Goal: Information Seeking & Learning: Find specific page/section

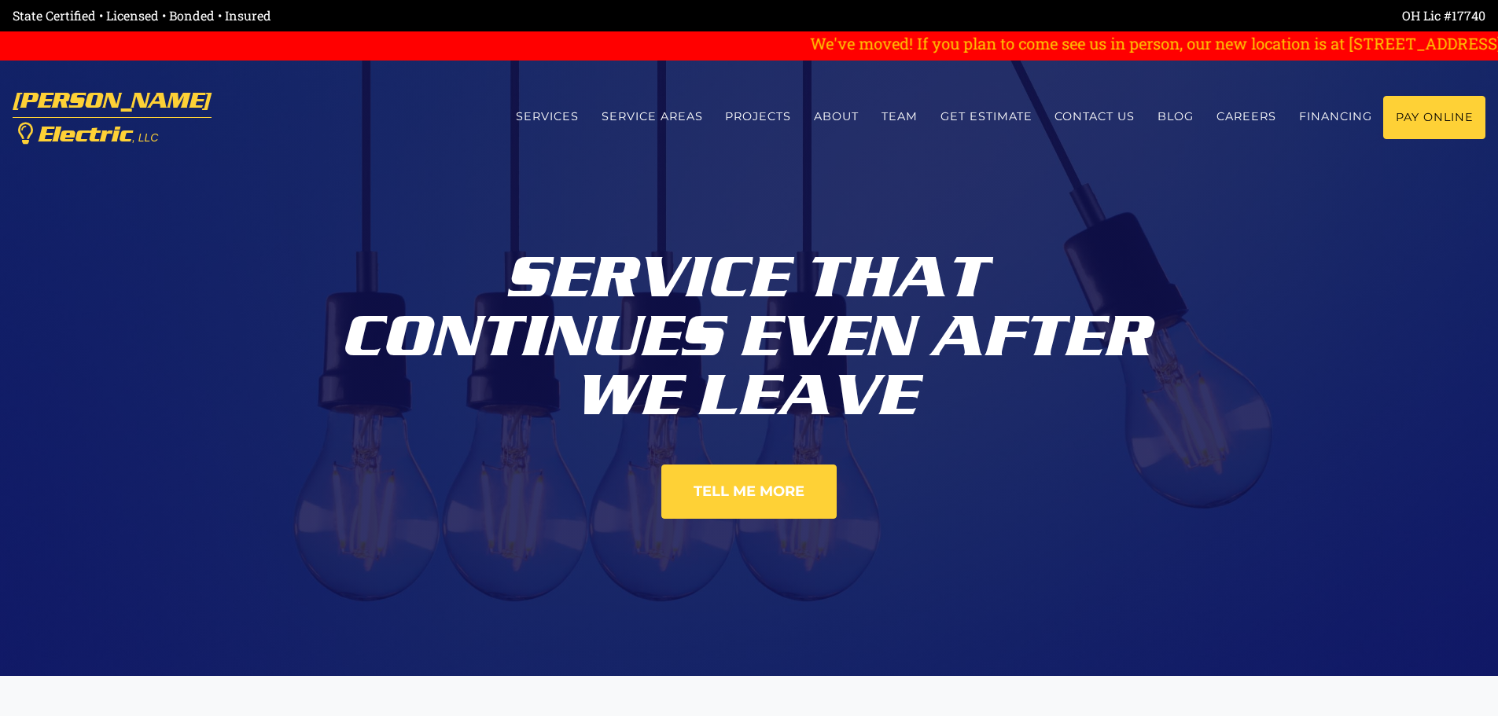
click at [1379, 42] on marquee "We've moved! If you plan to come see us in person, our new location is at [STRE…" at bounding box center [749, 43] width 1498 height 24
click at [625, 117] on link "Service Areas" at bounding box center [652, 117] width 124 height 42
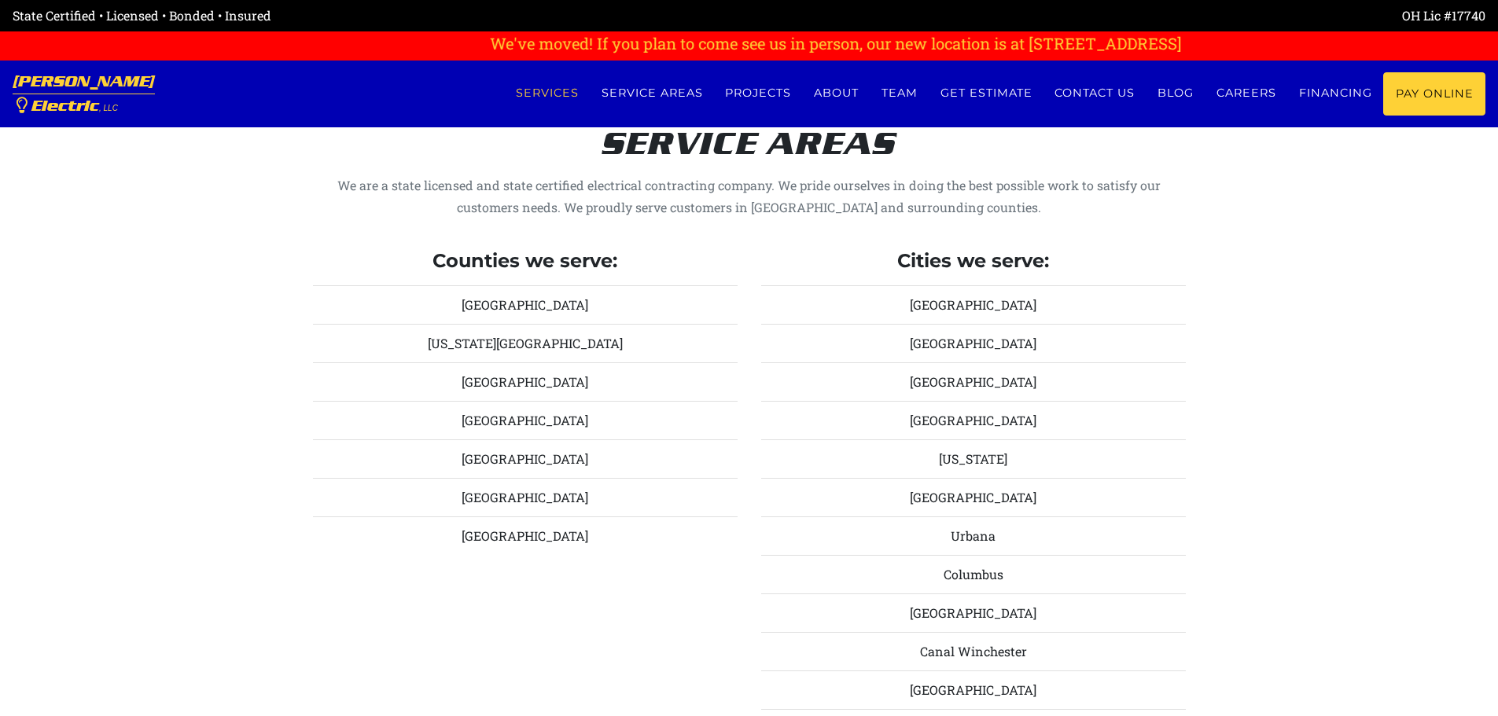
scroll to position [1736, 0]
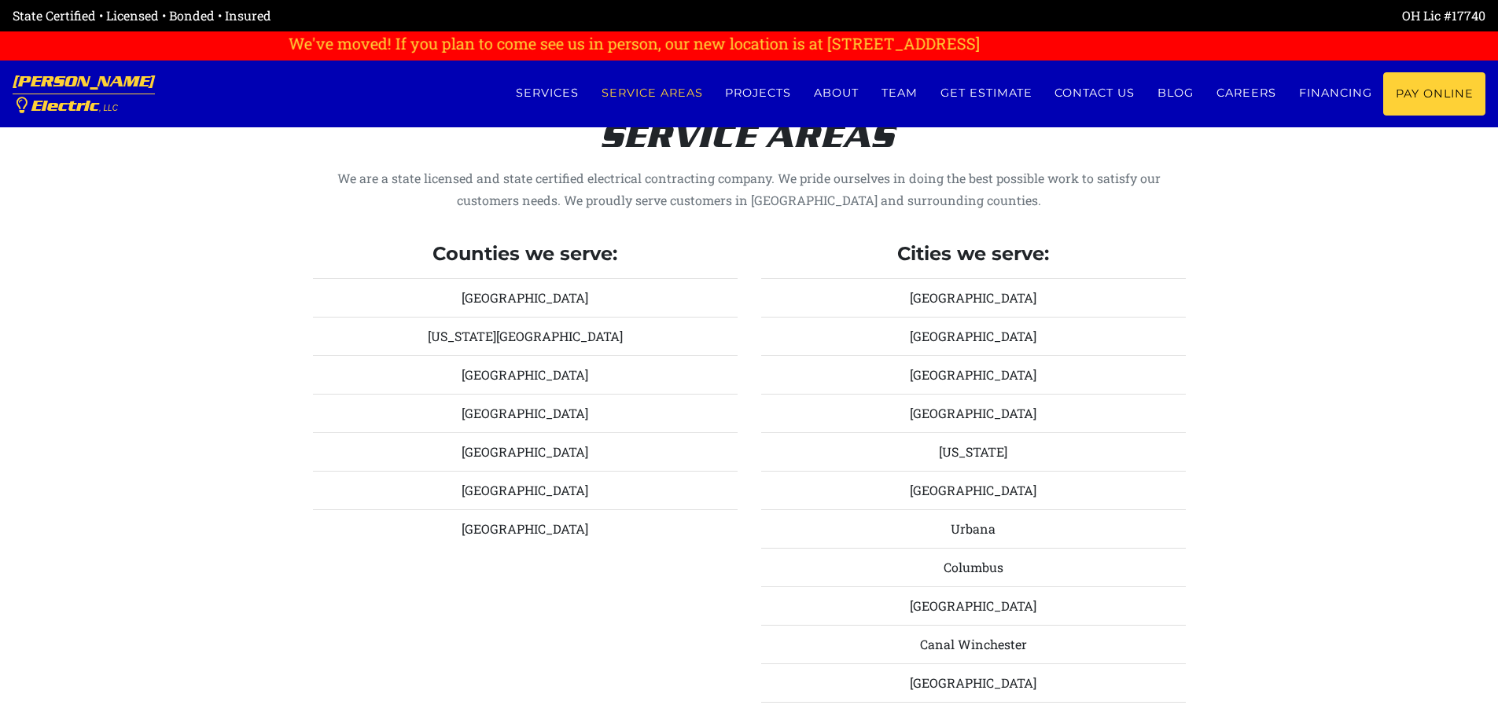
click at [966, 300] on li "[GEOGRAPHIC_DATA]" at bounding box center [973, 297] width 425 height 39
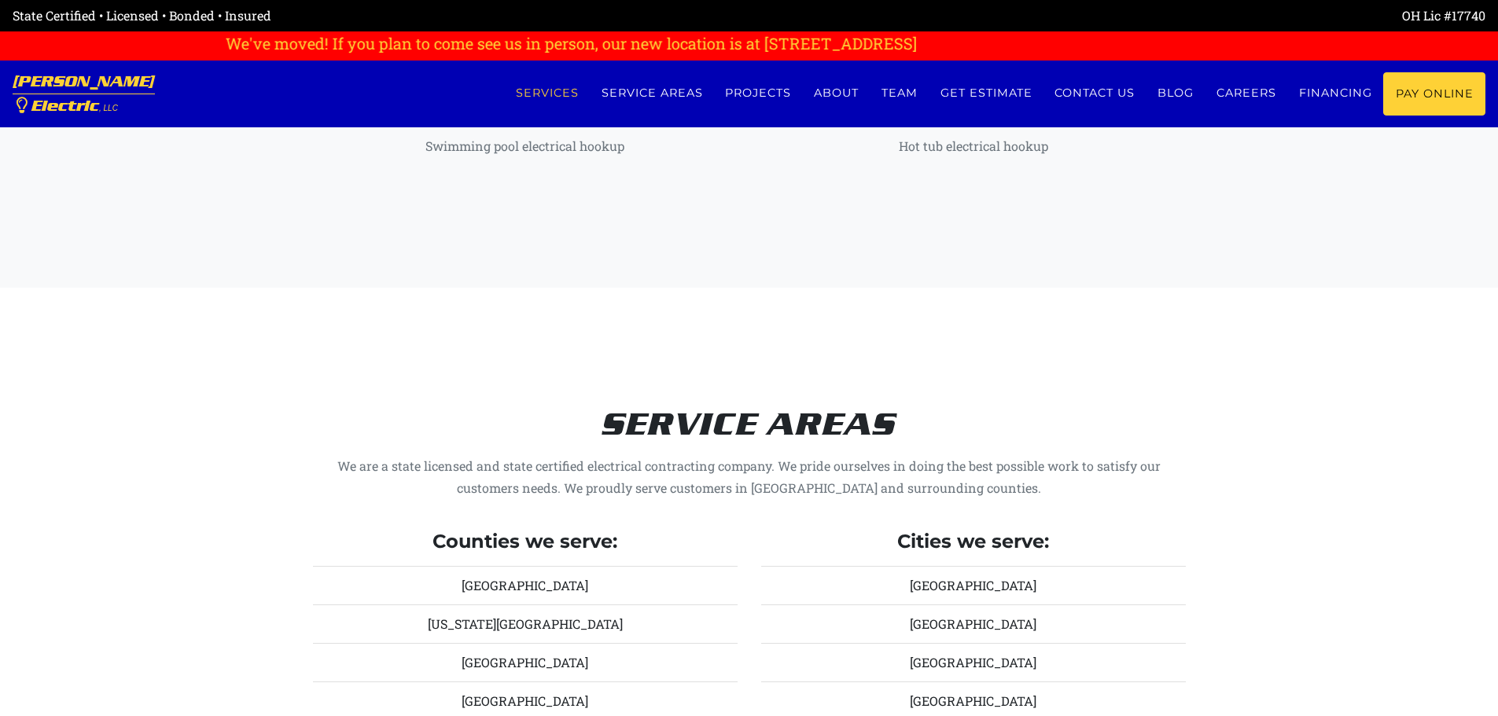
scroll to position [1343, 0]
